Goal: Transaction & Acquisition: Purchase product/service

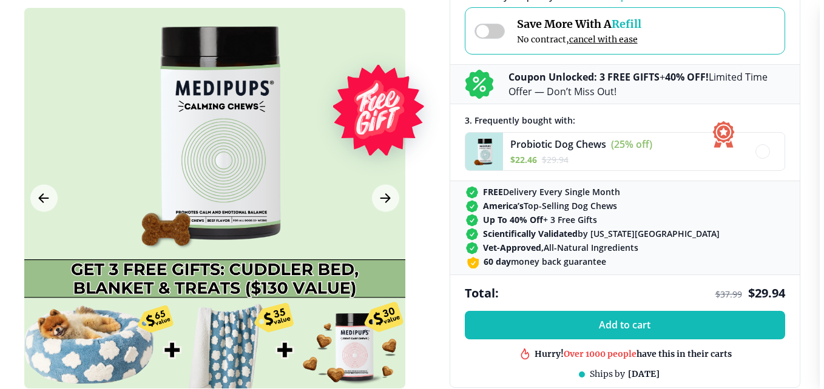
scroll to position [485, 0]
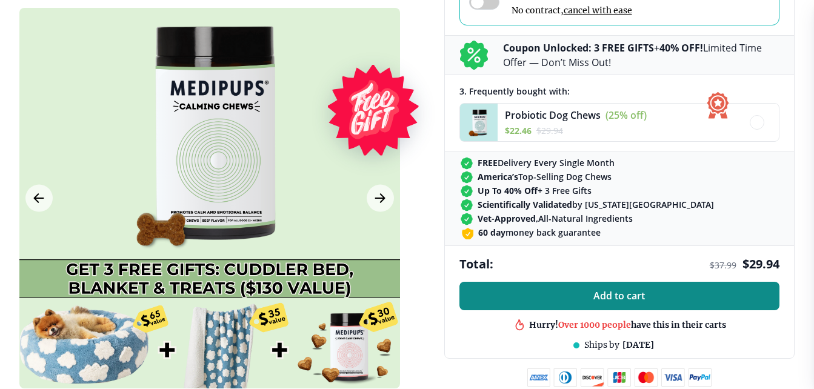
click at [622, 295] on span "Add to cart" at bounding box center [620, 296] width 52 height 12
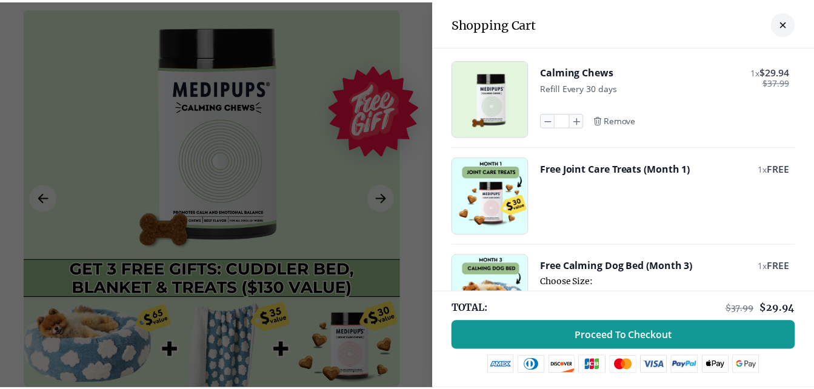
scroll to position [0, 0]
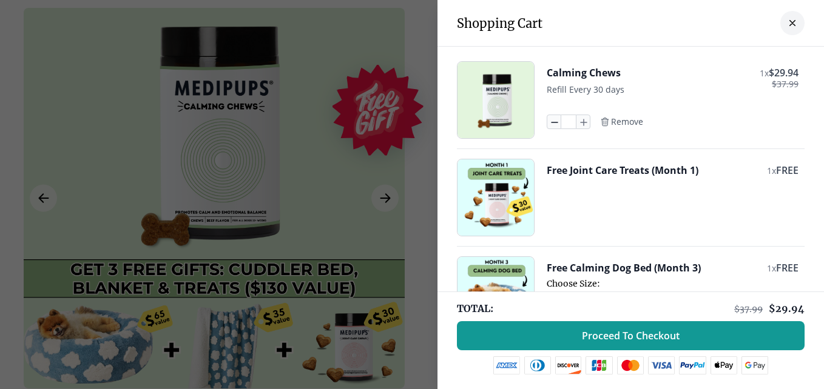
click at [547, 123] on icon "button" at bounding box center [553, 121] width 13 height 13
click at [617, 123] on span "Remove" at bounding box center [627, 121] width 32 height 11
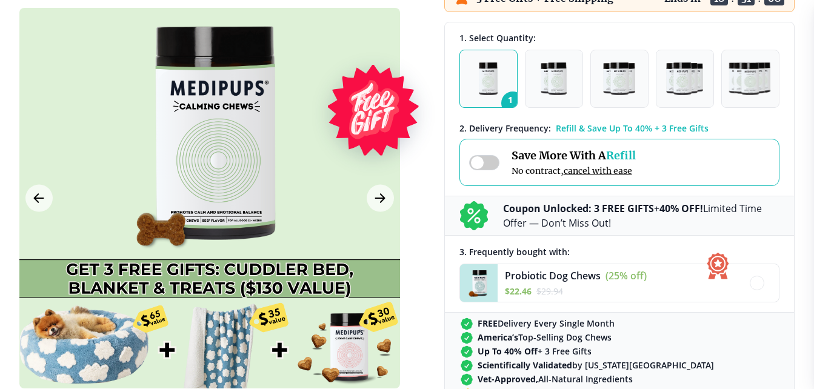
scroll to position [303, 0]
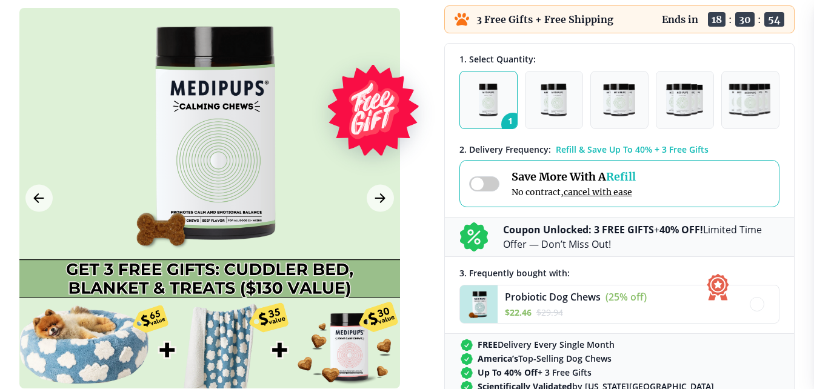
click at [478, 184] on span at bounding box center [484, 183] width 30 height 15
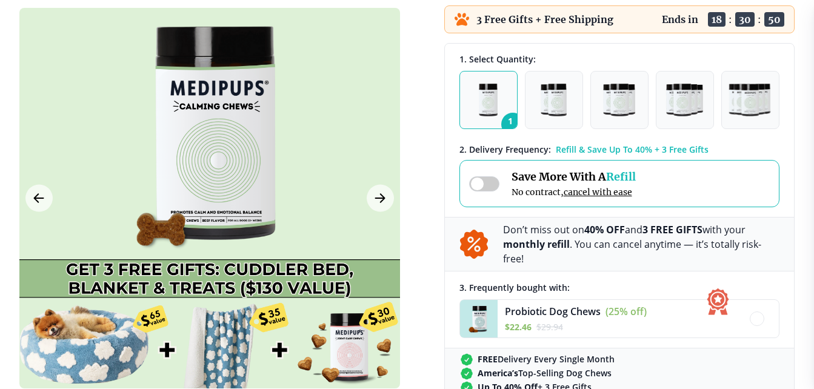
click at [492, 187] on span at bounding box center [484, 183] width 30 height 15
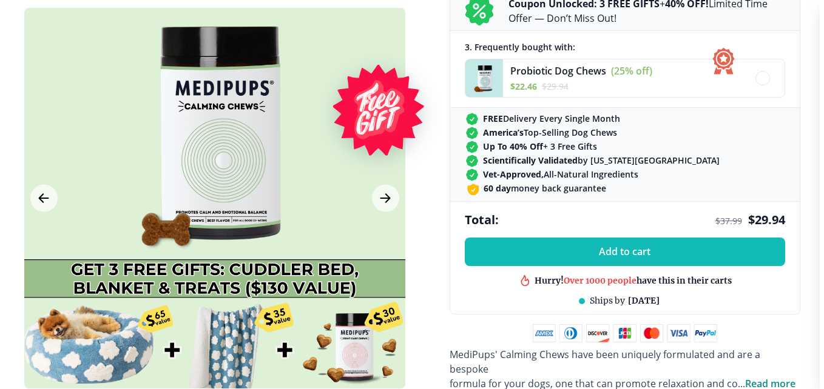
scroll to position [546, 0]
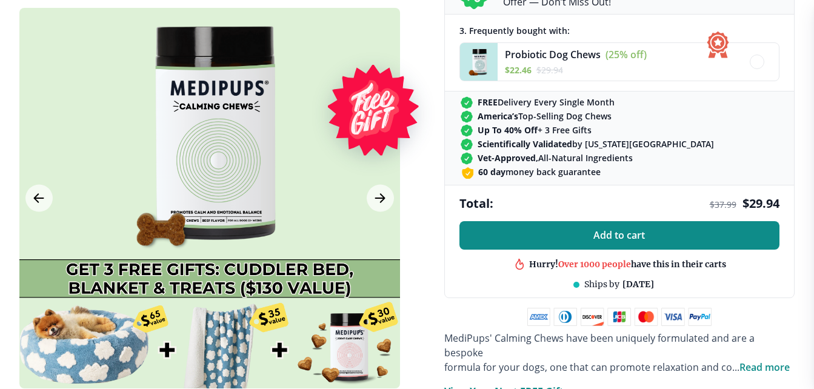
click at [619, 238] on span "Add to cart" at bounding box center [620, 236] width 52 height 12
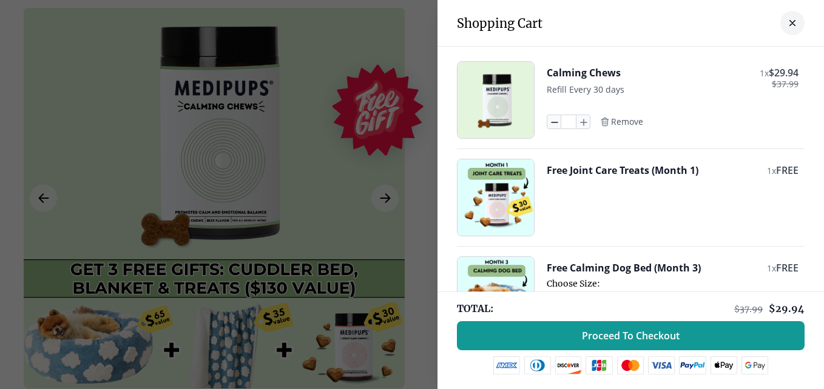
click at [547, 120] on icon "button" at bounding box center [553, 121] width 13 height 13
click at [547, 124] on icon "button" at bounding box center [553, 121] width 13 height 13
click at [616, 121] on span "Remove" at bounding box center [627, 121] width 32 height 11
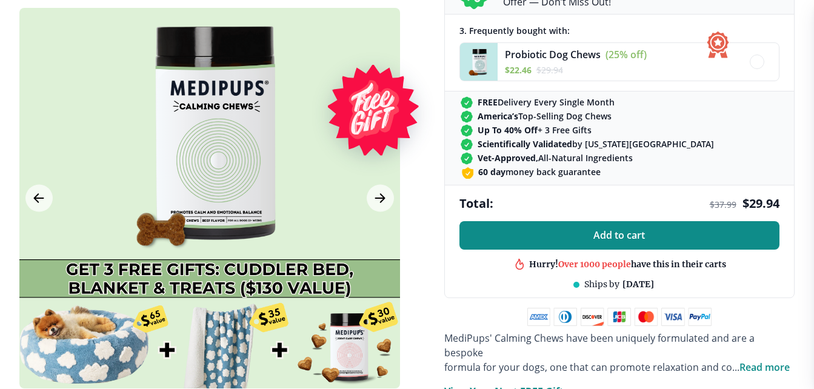
click at [616, 227] on button "Add to cart" at bounding box center [620, 235] width 320 height 29
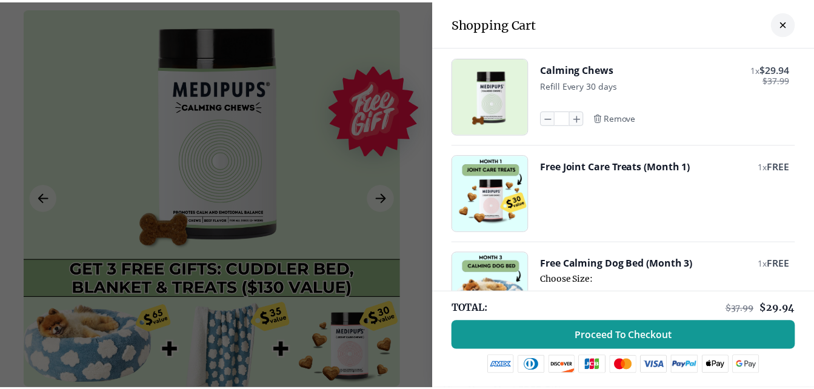
scroll to position [0, 0]
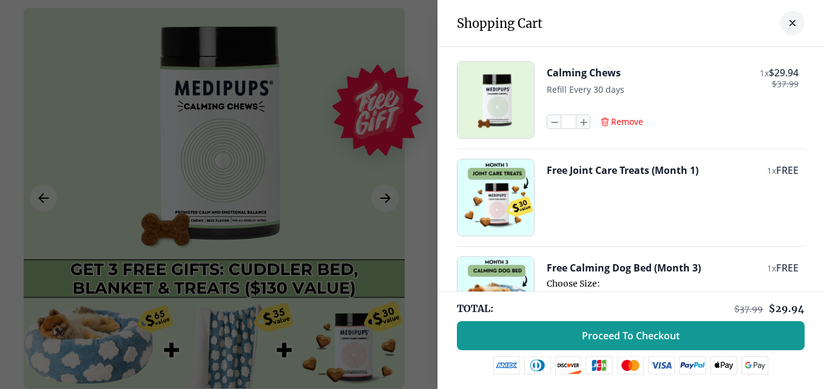
click at [611, 118] on span "Remove" at bounding box center [627, 121] width 32 height 11
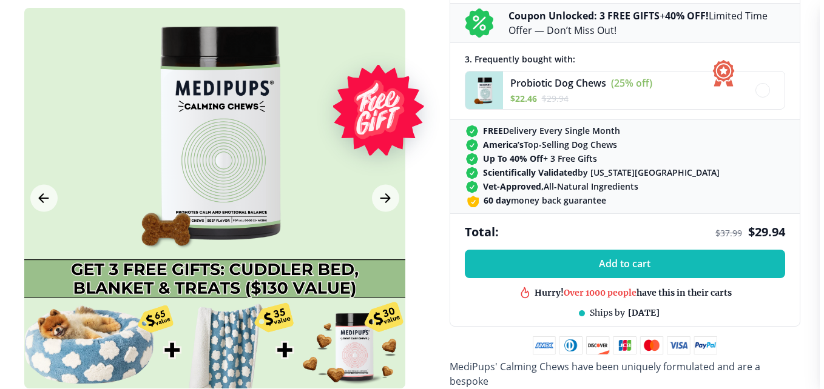
scroll to position [546, 0]
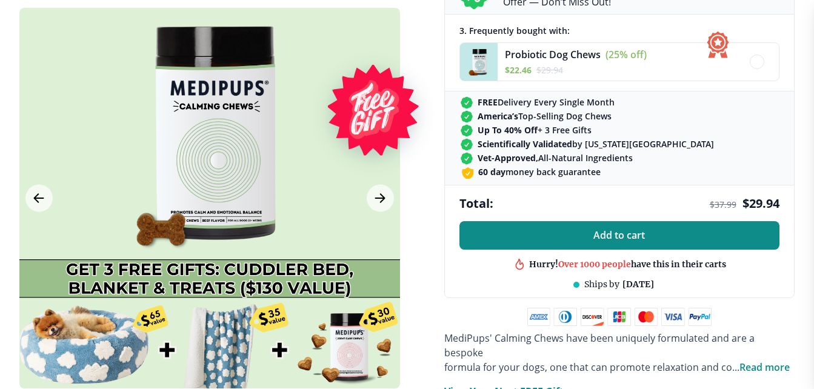
click at [614, 227] on button "Add to cart" at bounding box center [620, 235] width 320 height 29
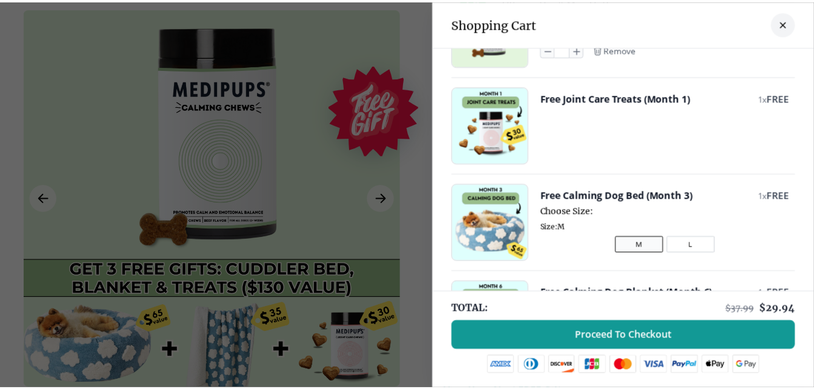
scroll to position [0, 0]
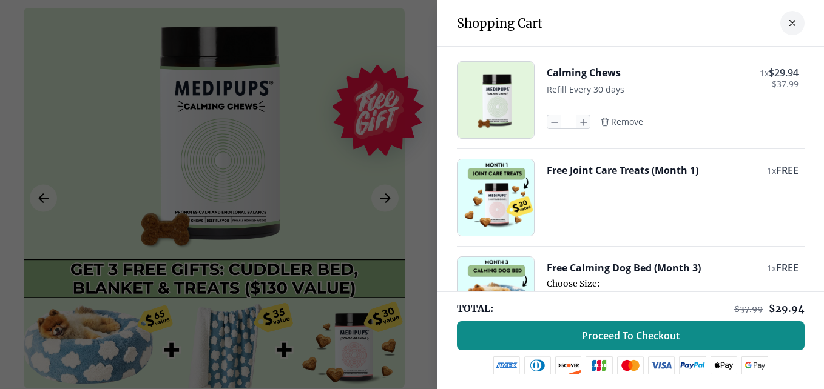
click at [616, 334] on span "Proceed To Checkout" at bounding box center [631, 336] width 98 height 12
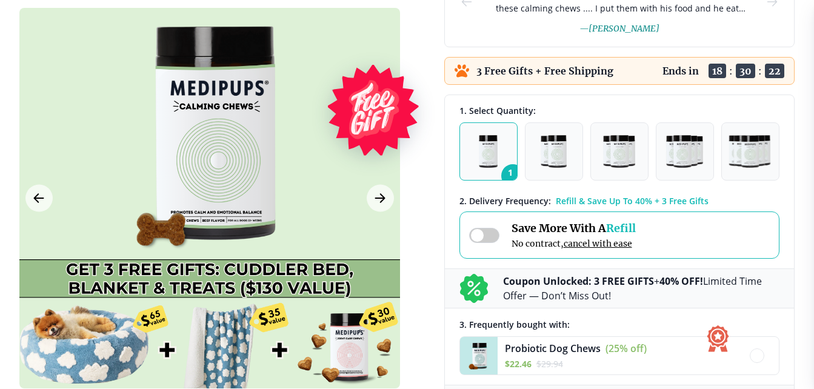
scroll to position [182, 0]
